Goal: Information Seeking & Learning: Learn about a topic

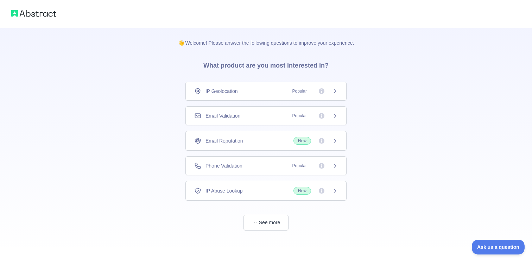
click at [129, 173] on div "👋 Welcome! Please answer the following questions to improve your experience. Wh…" at bounding box center [266, 129] width 532 height 258
click at [268, 216] on button "See more" at bounding box center [265, 223] width 45 height 16
click at [311, 90] on span "Popular" at bounding box center [313, 91] width 50 height 7
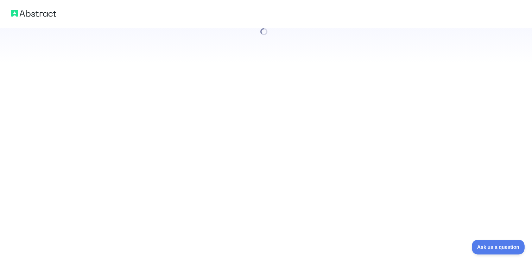
click at [316, 142] on div at bounding box center [266, 129] width 532 height 258
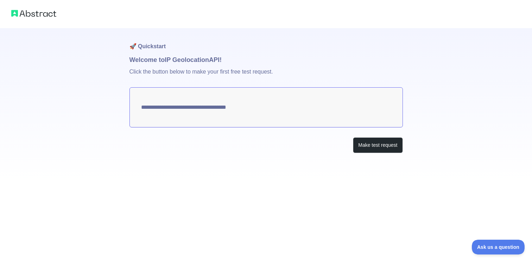
type textarea "**********"
click at [40, 14] on img at bounding box center [33, 13] width 45 height 10
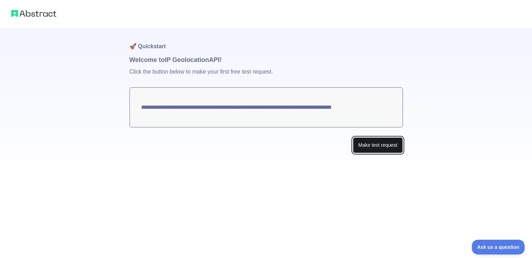
click at [376, 148] on button "Make test request" at bounding box center [378, 145] width 50 height 16
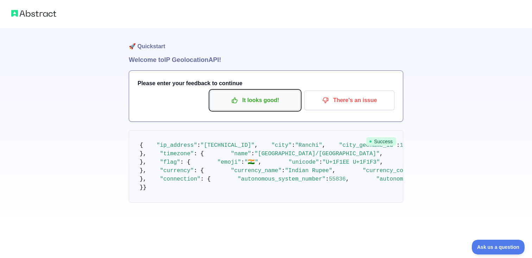
click at [267, 98] on p "It looks good!" at bounding box center [254, 100] width 79 height 12
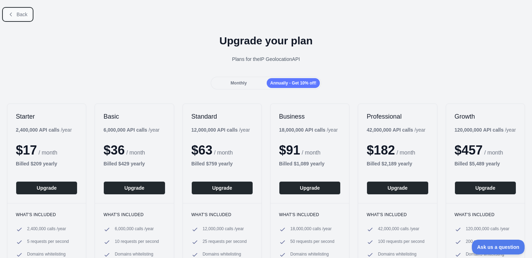
click at [27, 15] on span "Back" at bounding box center [22, 15] width 11 height 6
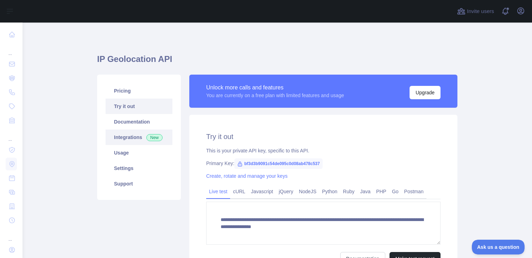
click at [144, 135] on link "Integrations New" at bounding box center [139, 136] width 67 height 15
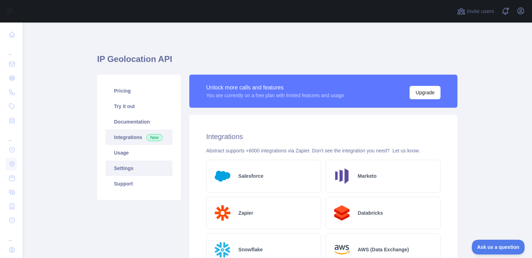
click at [128, 167] on link "Settings" at bounding box center [139, 167] width 67 height 15
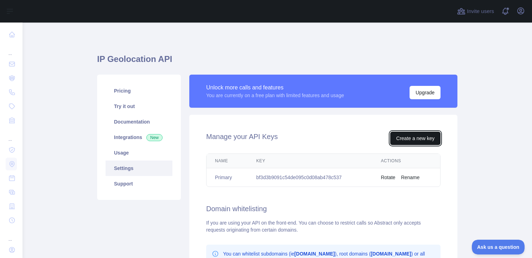
click at [409, 138] on button "Create a new key" at bounding box center [415, 138] width 50 height 13
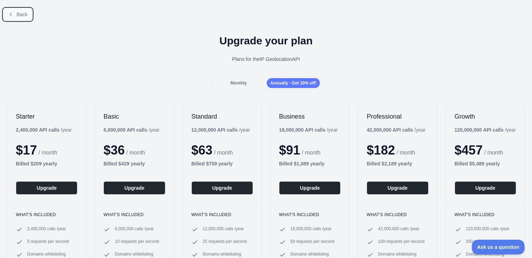
click at [20, 15] on span "Back" at bounding box center [22, 15] width 11 height 6
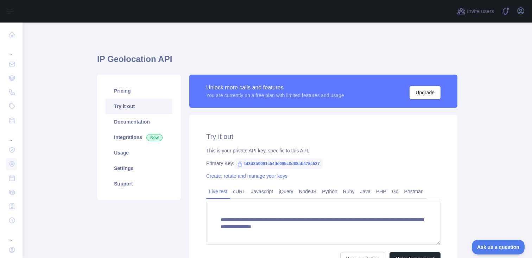
click at [263, 162] on span "bf3d3b9091c54de095c0d08ab478c537" at bounding box center [278, 163] width 88 height 11
click at [141, 135] on link "Integrations New" at bounding box center [139, 136] width 67 height 15
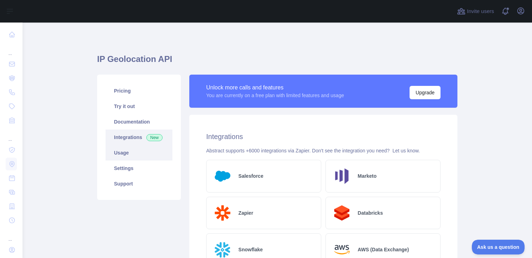
click at [140, 148] on link "Usage" at bounding box center [139, 152] width 67 height 15
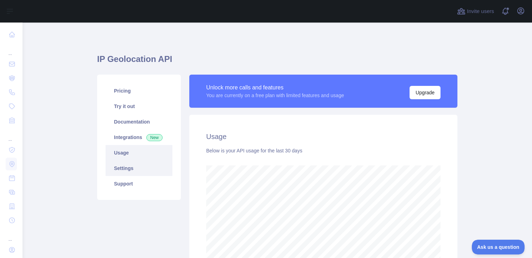
scroll to position [235, 509]
click at [141, 168] on link "Settings" at bounding box center [139, 167] width 67 height 15
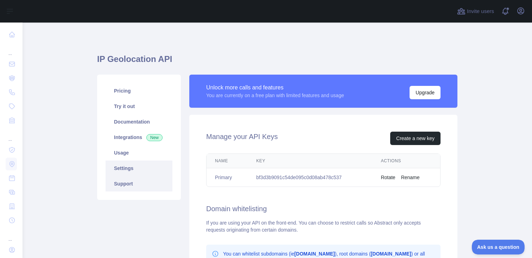
click at [142, 177] on link "Support" at bounding box center [139, 183] width 67 height 15
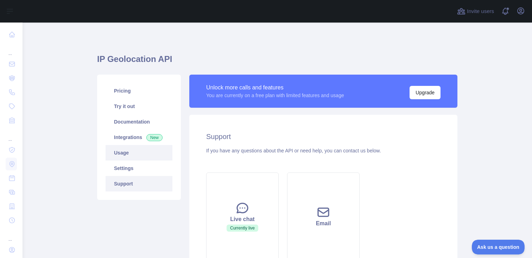
click at [142, 156] on link "Usage" at bounding box center [139, 152] width 67 height 15
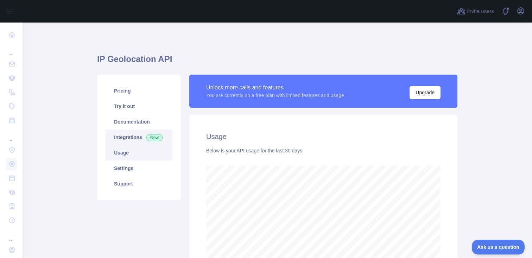
scroll to position [235, 509]
click at [140, 139] on link "Integrations New" at bounding box center [139, 136] width 67 height 15
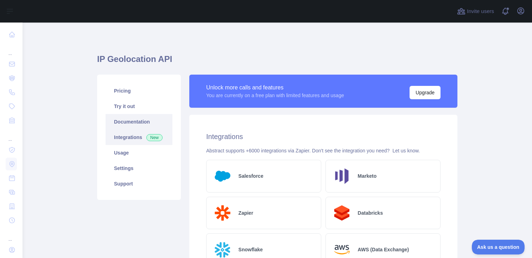
click at [140, 122] on link "Documentation" at bounding box center [139, 121] width 67 height 15
click at [135, 157] on link "Usage" at bounding box center [139, 152] width 67 height 15
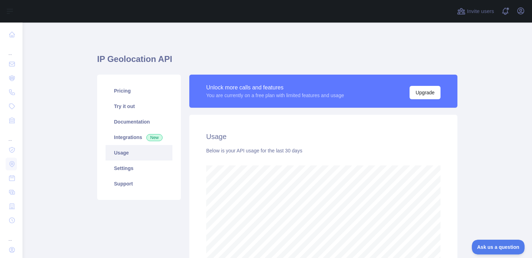
scroll to position [235, 509]
click at [133, 167] on link "Settings" at bounding box center [139, 167] width 67 height 15
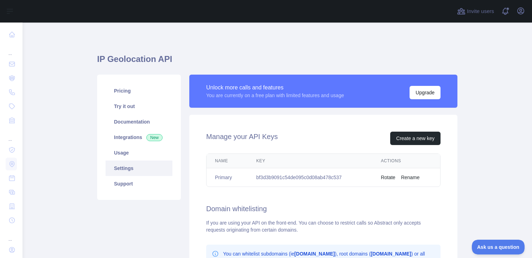
click at [316, 180] on td "bf3d3b9091c54de095c0d08ab478c537" at bounding box center [310, 177] width 125 height 19
copy td "bf3d3b9091c54de095c0d08ab478c537"
click at [525, 14] on div "Open user menu" at bounding box center [520, 11] width 11 height 12
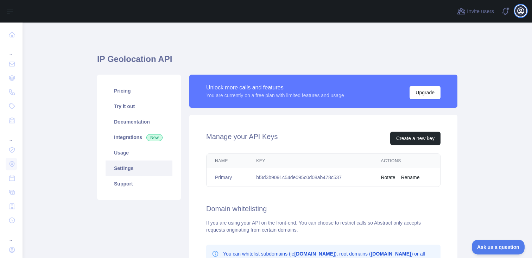
click at [520, 11] on icon "button" at bounding box center [520, 11] width 8 height 8
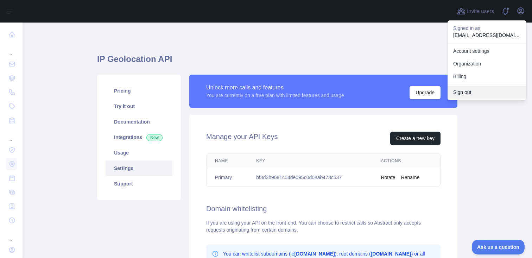
click at [465, 91] on button "Sign out" at bounding box center [486, 92] width 79 height 13
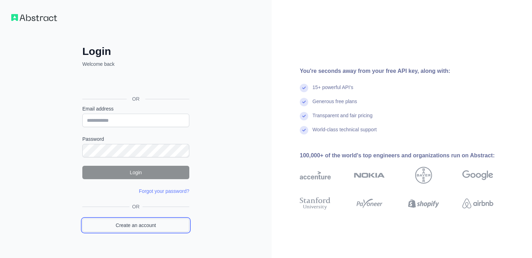
click at [159, 228] on link "Create an account" at bounding box center [135, 224] width 107 height 13
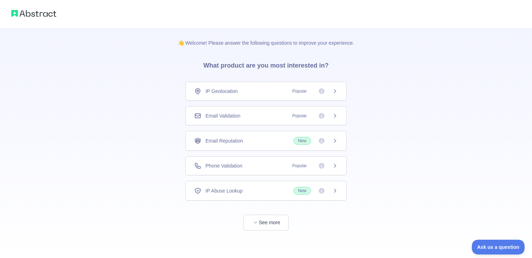
click at [268, 168] on div "Phone Validation Popular" at bounding box center [265, 165] width 143 height 7
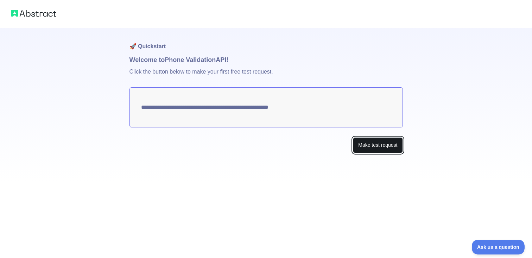
click at [357, 140] on button "Make test request" at bounding box center [378, 145] width 50 height 16
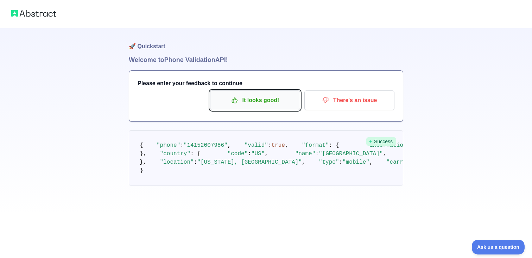
click at [273, 102] on p "It looks good!" at bounding box center [254, 100] width 79 height 12
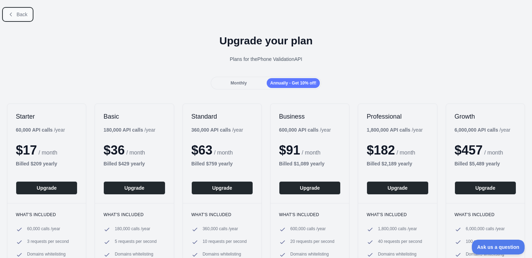
click at [23, 13] on span "Back" at bounding box center [22, 15] width 11 height 6
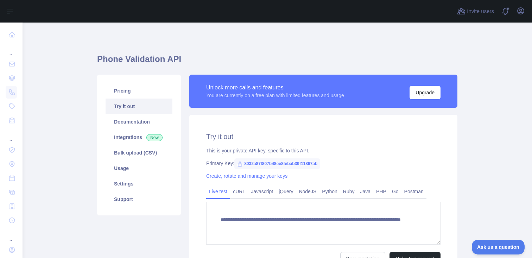
click at [252, 162] on span "8032a87f807b48ee8febab39f11867ab" at bounding box center [277, 163] width 86 height 11
copy span "8032a87f807b48ee8febab39f11867ab"
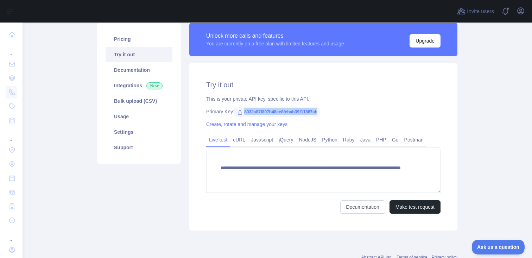
scroll to position [58, 0]
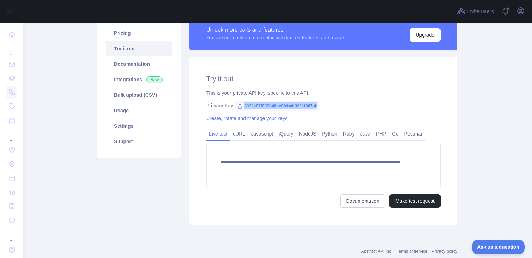
copy span "8032a87f807b48ee8febab39f11867ab"
click at [398, 198] on button "Make test request" at bounding box center [414, 200] width 51 height 13
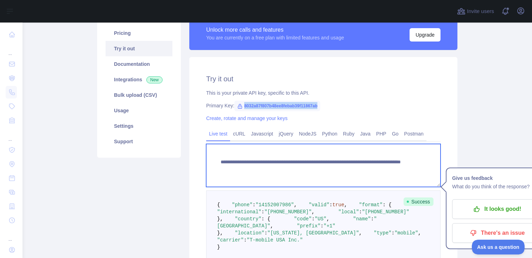
click at [356, 169] on textarea "**********" at bounding box center [323, 165] width 234 height 43
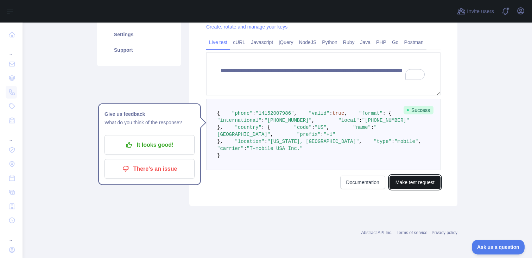
click at [416, 189] on button "Make test request" at bounding box center [414, 181] width 51 height 13
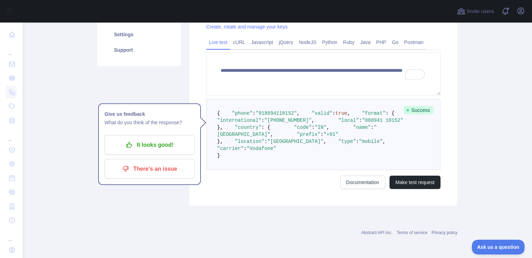
click at [311, 122] on span ""+918094118152"" at bounding box center [287, 120] width 47 height 6
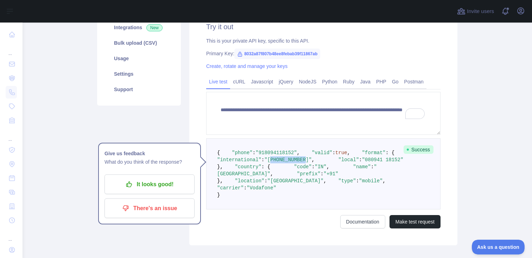
scroll to position [109, 0]
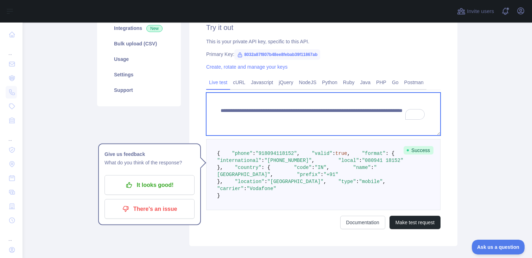
click at [300, 119] on textarea "**********" at bounding box center [323, 113] width 234 height 43
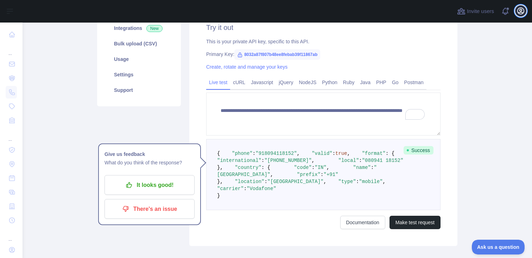
click at [516, 14] on button "Open user menu" at bounding box center [520, 10] width 11 height 11
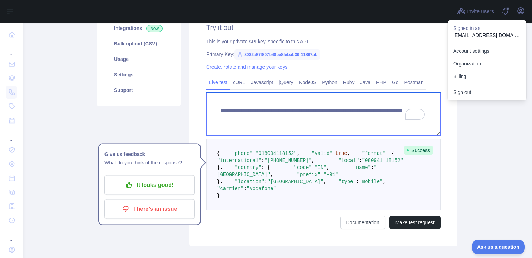
click at [345, 115] on textarea "**********" at bounding box center [323, 113] width 234 height 43
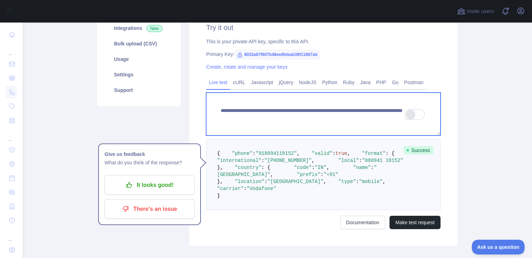
drag, startPoint x: 355, startPoint y: 116, endPoint x: 411, endPoint y: 116, distance: 56.6
click at [411, 116] on main "**********" at bounding box center [277, 140] width 509 height 235
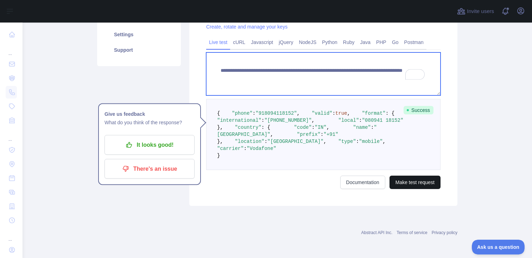
type textarea "**********"
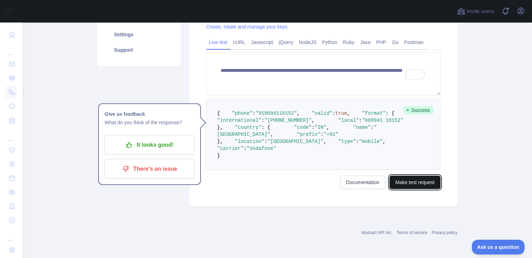
click at [410, 189] on button "Make test request" at bounding box center [414, 181] width 51 height 13
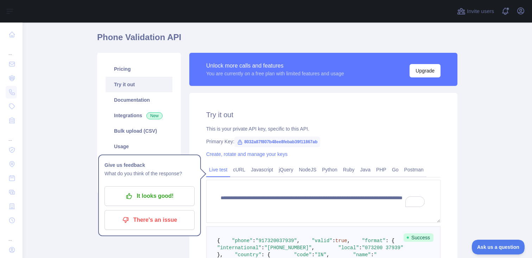
scroll to position [0, 0]
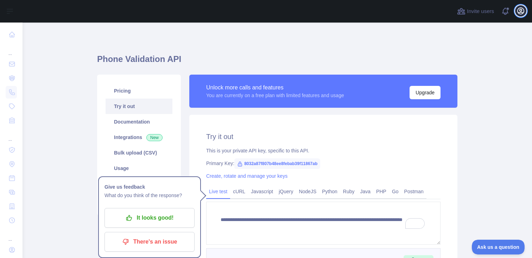
click at [521, 10] on icon "button" at bounding box center [520, 11] width 6 height 6
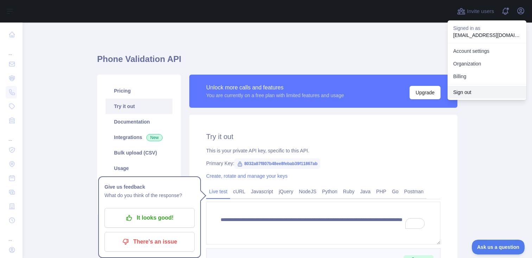
click at [470, 91] on button "Sign out" at bounding box center [486, 92] width 79 height 13
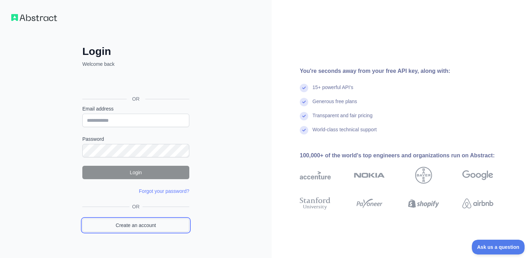
click at [153, 223] on link "Create an account" at bounding box center [135, 224] width 107 height 13
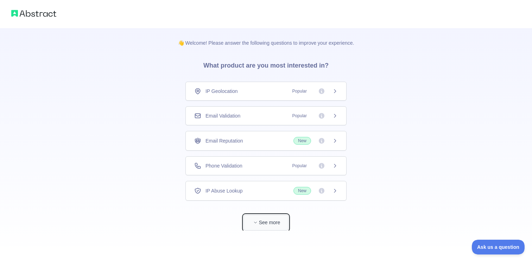
click at [268, 219] on button "See more" at bounding box center [265, 223] width 45 height 16
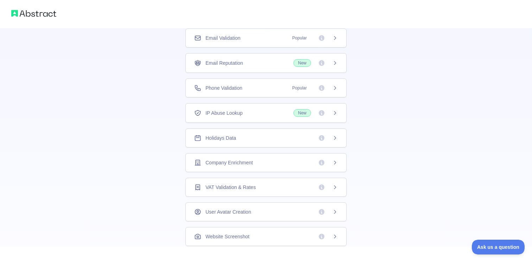
scroll to position [60, 0]
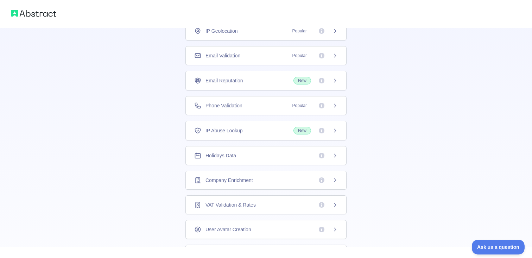
click at [263, 179] on div "Company Enrichment" at bounding box center [265, 180] width 143 height 7
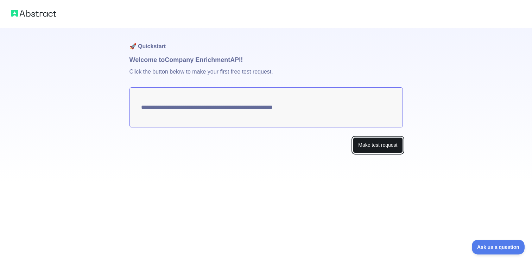
click at [374, 143] on button "Make test request" at bounding box center [378, 145] width 50 height 16
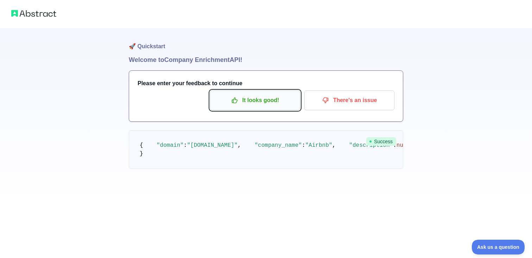
click at [291, 97] on p "It looks good!" at bounding box center [254, 100] width 79 height 12
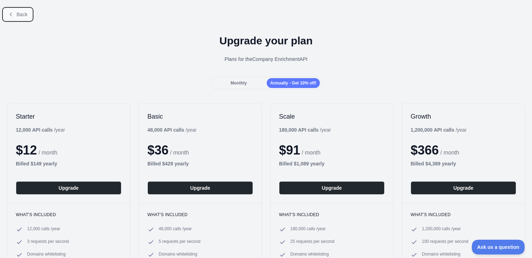
click at [26, 15] on span "Back" at bounding box center [22, 15] width 11 height 6
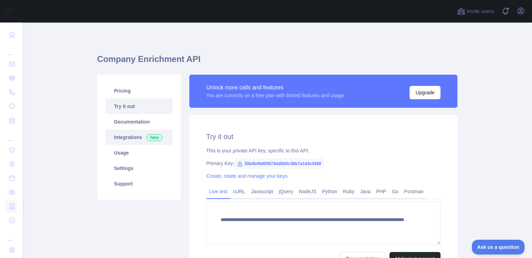
click at [148, 142] on link "Integrations New" at bounding box center [139, 136] width 67 height 15
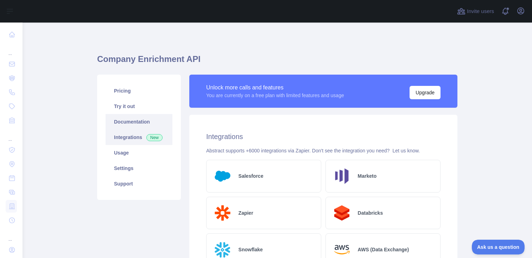
click at [139, 115] on link "Documentation" at bounding box center [139, 121] width 67 height 15
click at [141, 104] on link "Try it out" at bounding box center [139, 105] width 67 height 15
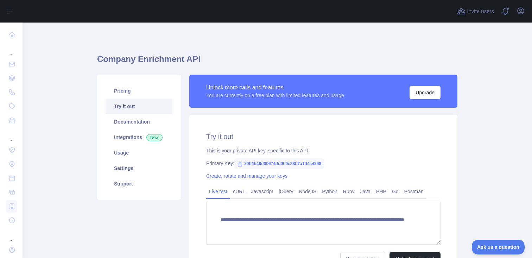
click at [284, 163] on span "20b4b49d00674dd0b0c38b7a1d4c4268" at bounding box center [279, 163] width 90 height 11
copy span "20b4b49d00674dd0b0c38b7a1d4c4268"
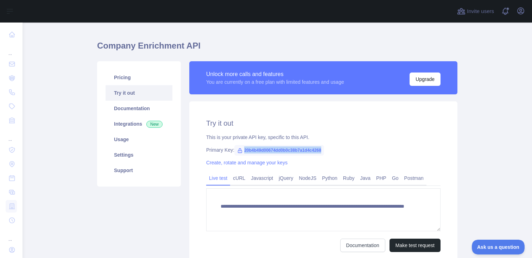
scroll to position [76, 0]
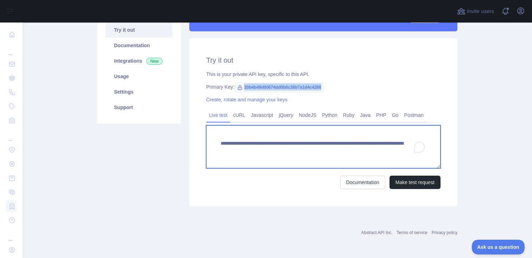
click at [366, 152] on textarea "**********" at bounding box center [323, 146] width 234 height 43
click at [387, 153] on textarea "**********" at bounding box center [323, 146] width 234 height 43
type textarea "**********"
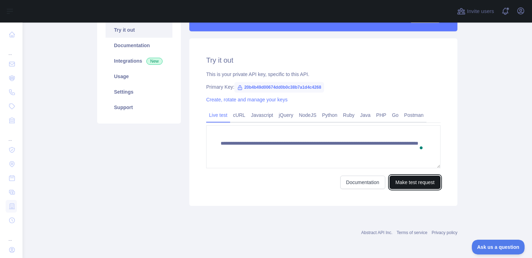
click at [413, 184] on button "Make test request" at bounding box center [414, 181] width 51 height 13
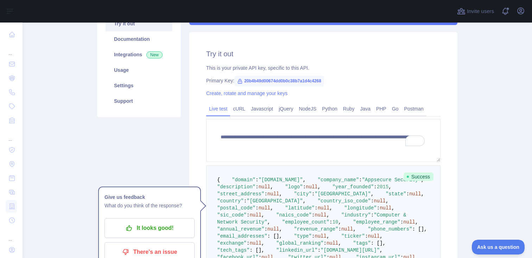
scroll to position [41, 0]
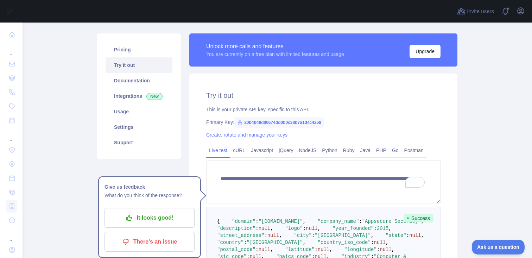
click at [297, 121] on span "20b4b49d00674dd0b0c38b7a1d4c4268" at bounding box center [279, 122] width 90 height 11
copy span "20b4b49d00674dd0b0c38b7a1d4c4268"
